Goal: Navigation & Orientation: Find specific page/section

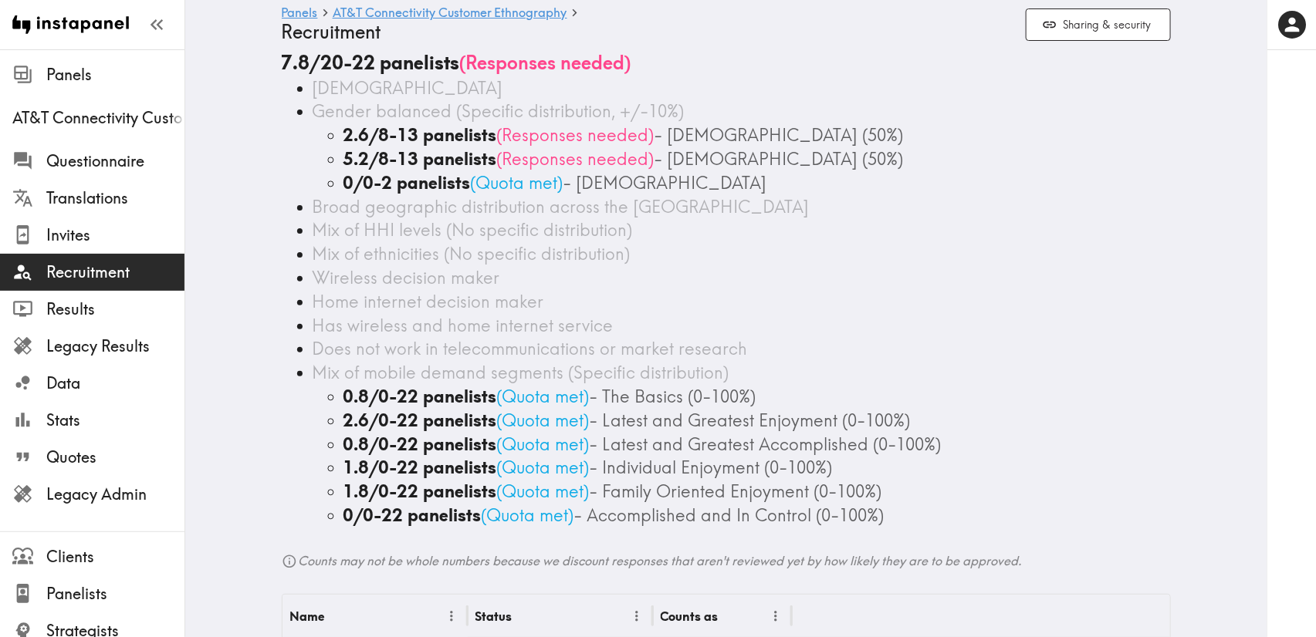
scroll to position [232, 0]
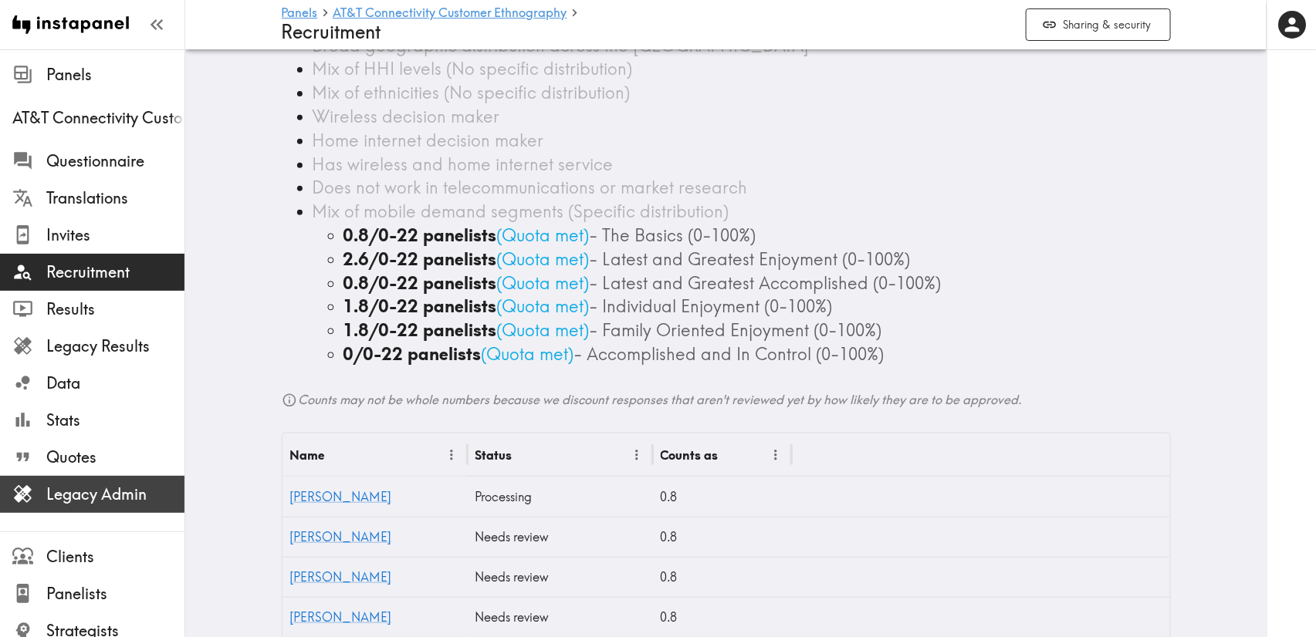
click at [110, 495] on span "Legacy Admin" at bounding box center [115, 495] width 138 height 22
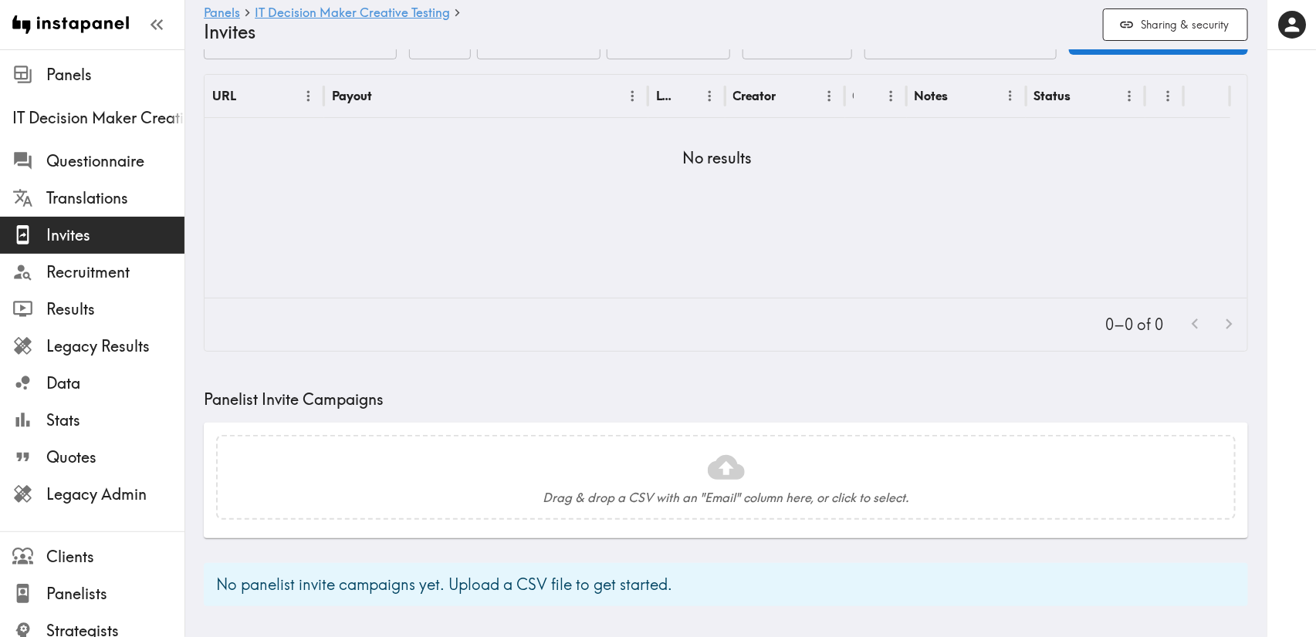
scroll to position [347, 0]
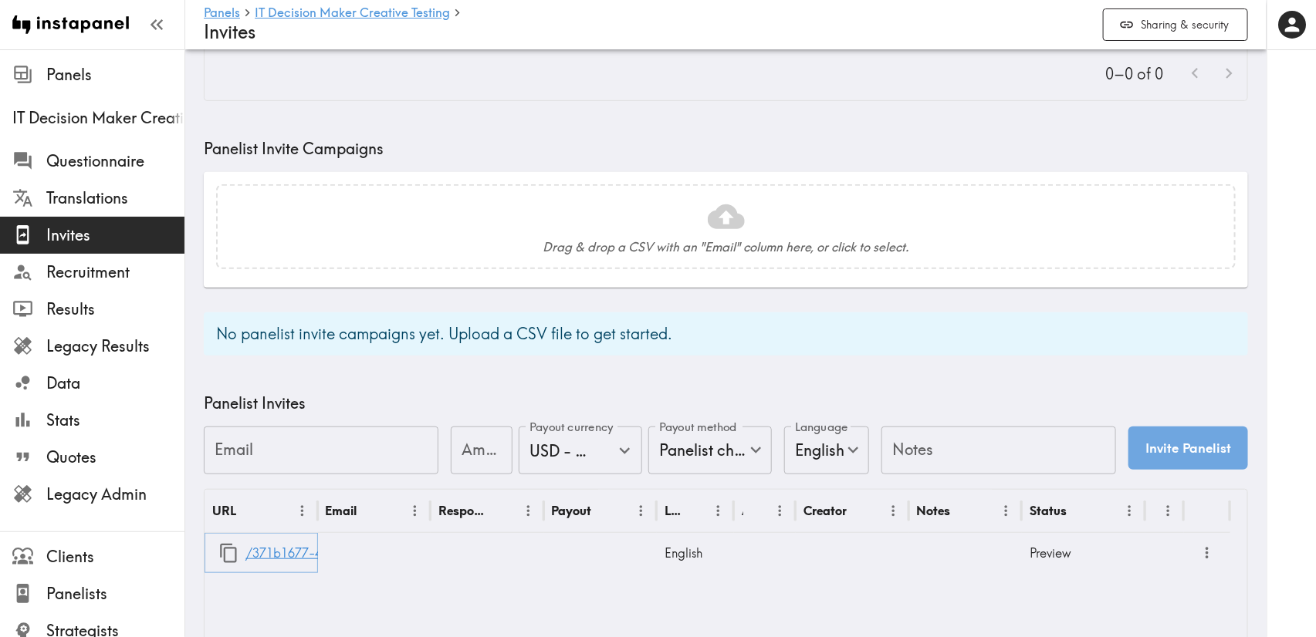
click at [276, 543] on link "/371b1677-437a-48eb-9fa6-a48a3ee39c0a" at bounding box center [373, 553] width 256 height 39
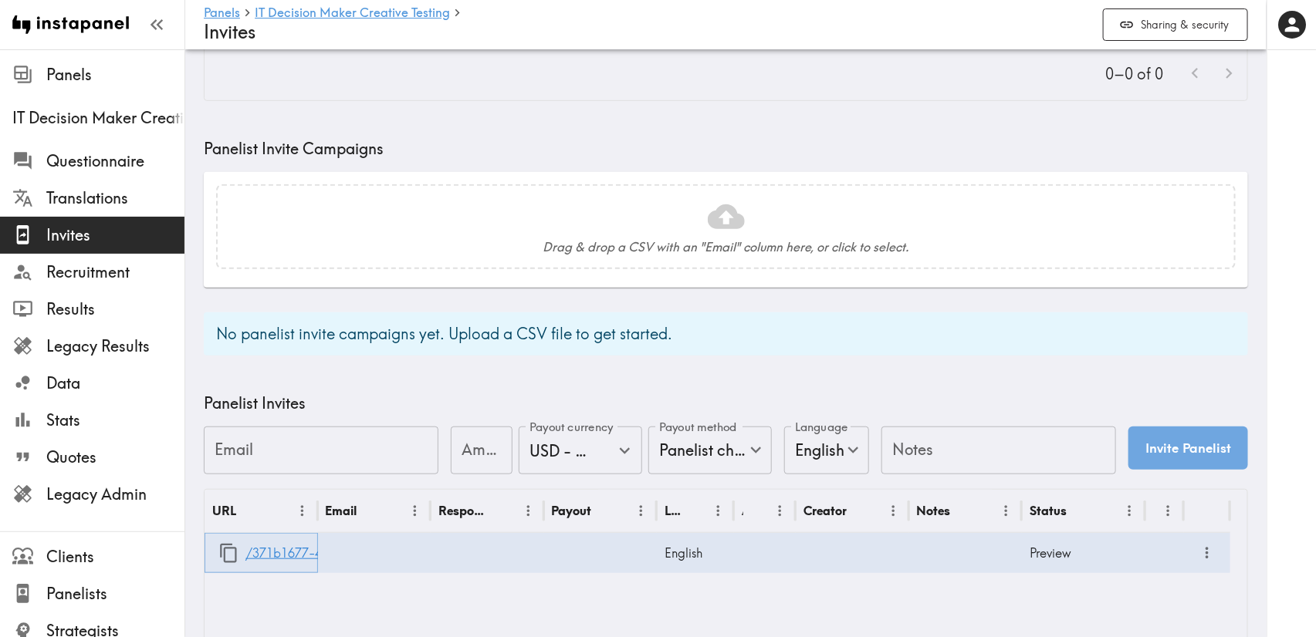
scroll to position [0, 0]
